Goal: Task Accomplishment & Management: Use online tool/utility

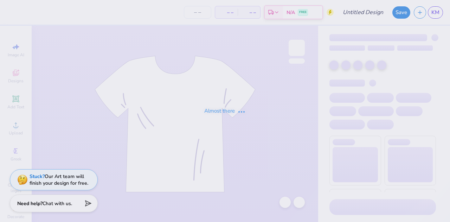
type input "TCUCJS2"
type input "50"
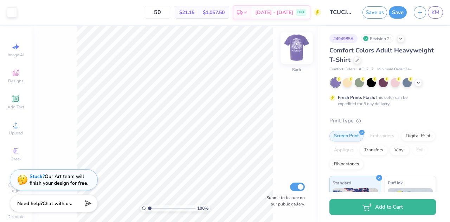
click at [301, 49] on img at bounding box center [297, 48] width 28 height 28
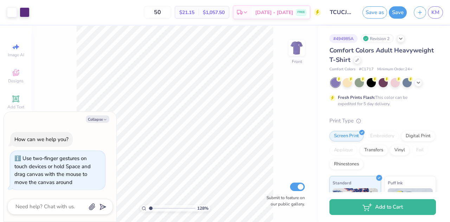
type input "1.38743262770366"
click at [93, 122] on button "Collapse" at bounding box center [98, 118] width 24 height 7
type textarea "x"
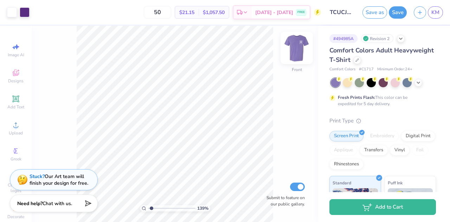
click at [298, 52] on img at bounding box center [297, 48] width 28 height 28
click at [298, 52] on img at bounding box center [297, 48] width 14 height 14
click at [295, 51] on img at bounding box center [297, 48] width 28 height 28
click at [300, 47] on img at bounding box center [297, 48] width 28 height 28
type input "1.38743262770366"
